Goal: Browse casually

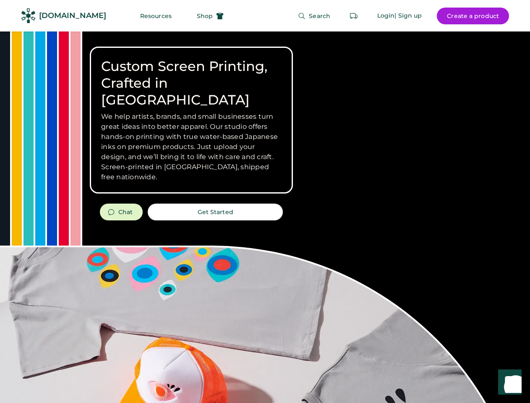
click at [265, 201] on div "Custom Screen Printing, Crafted in [GEOGRAPHIC_DATA] We help artists, brands, a…" at bounding box center [265, 297] width 530 height 533
click at [265, 217] on div "Custom Screen Printing, Crafted in [GEOGRAPHIC_DATA] We help artists, brands, a…" at bounding box center [265, 297] width 530 height 533
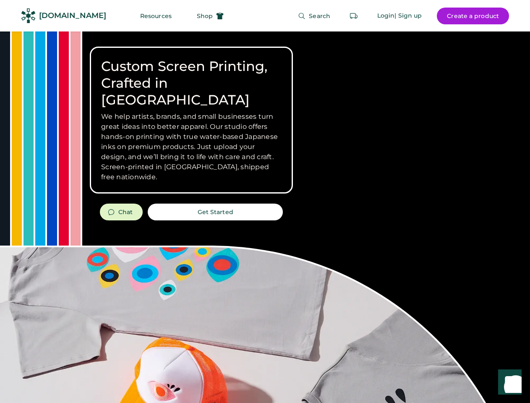
click at [265, 217] on div "Custom Screen Printing, Crafted in [GEOGRAPHIC_DATA] We help artists, brands, a…" at bounding box center [265, 297] width 530 height 533
click at [191, 120] on h3 "We help artists, brands, and small businesses turn great ideas into better appa…" at bounding box center [191, 147] width 180 height 70
click at [191, 112] on h3 "We help artists, brands, and small businesses turn great ideas into better appa…" at bounding box center [191, 147] width 180 height 70
click at [191, 75] on h1 "Custom Screen Printing, Crafted in [GEOGRAPHIC_DATA]" at bounding box center [191, 83] width 180 height 50
